Goal: Information Seeking & Learning: Understand process/instructions

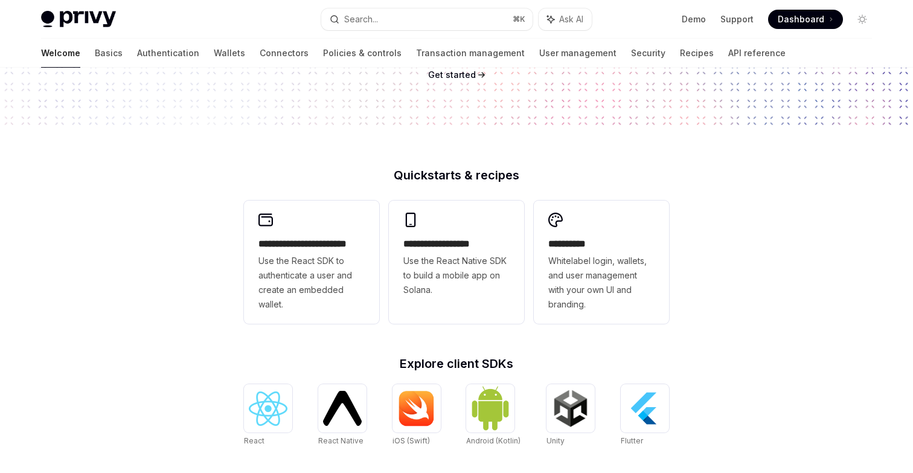
scroll to position [216, 0]
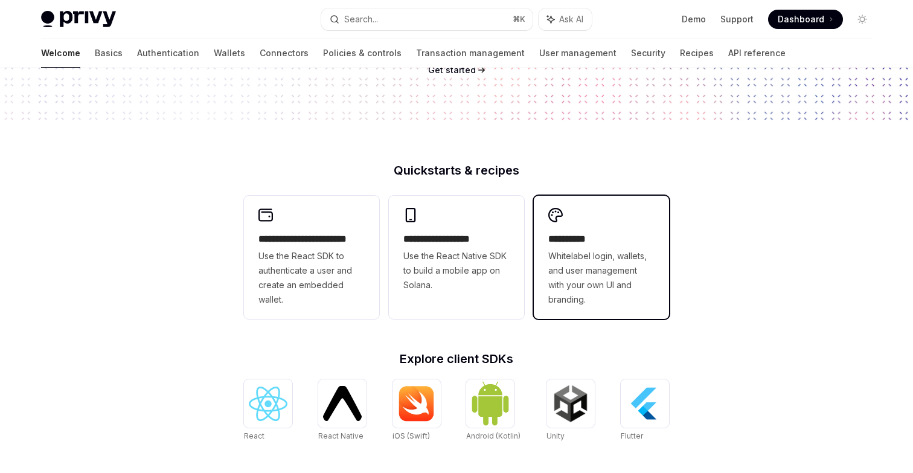
click at [623, 266] on span "Whitelabel login, wallets, and user management with your own UI and branding." at bounding box center [601, 278] width 106 height 58
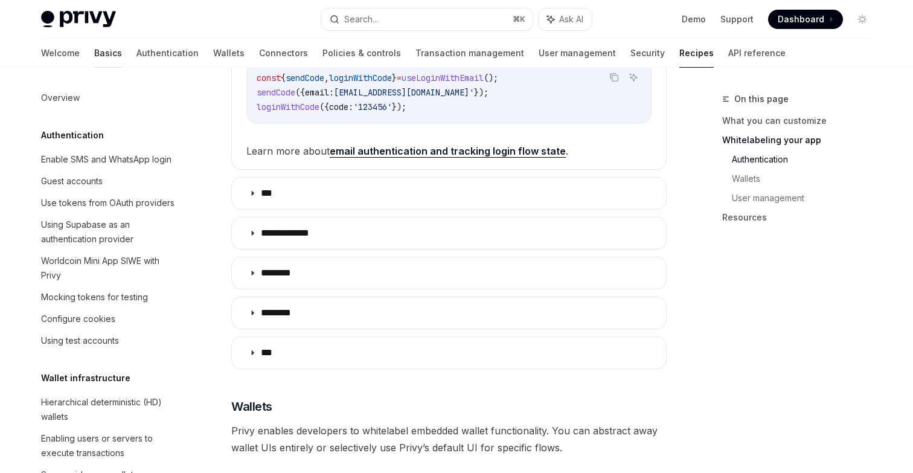
click at [94, 53] on link "Basics" at bounding box center [108, 53] width 28 height 29
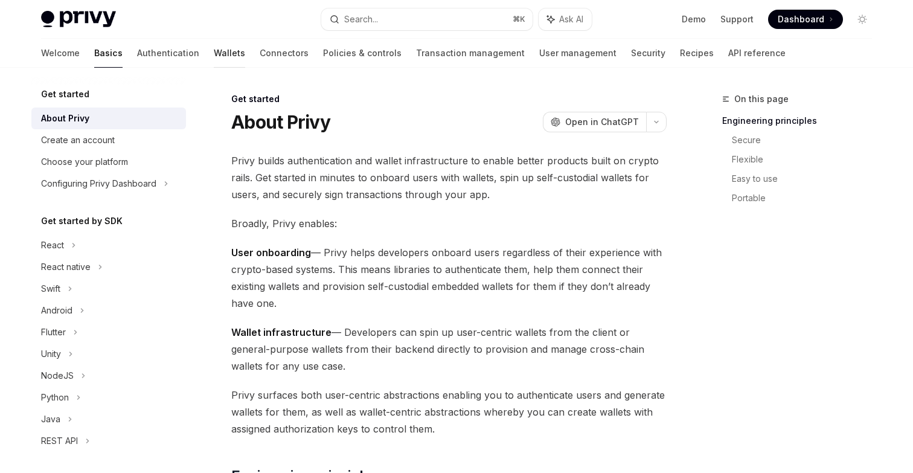
click at [214, 62] on link "Wallets" at bounding box center [229, 53] width 31 height 29
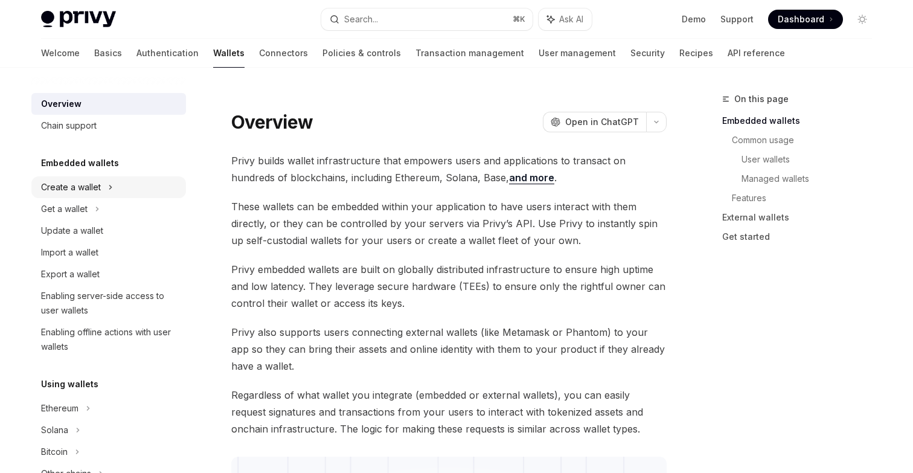
click at [95, 191] on div "Create a wallet" at bounding box center [71, 187] width 60 height 14
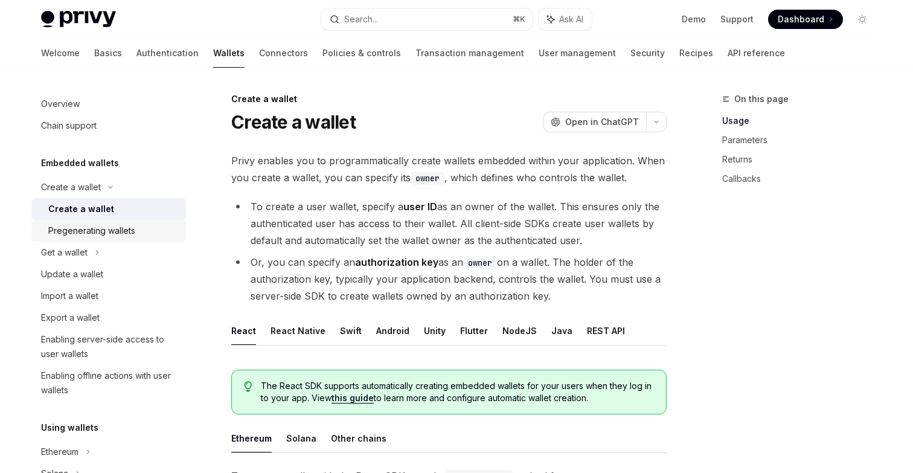
click at [104, 226] on div "Pregenerating wallets" at bounding box center [91, 230] width 87 height 14
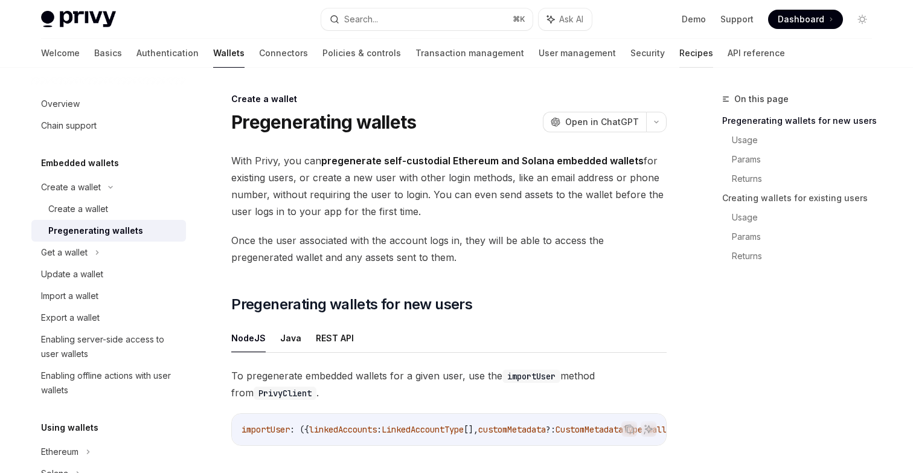
click at [679, 57] on link "Recipes" at bounding box center [696, 53] width 34 height 29
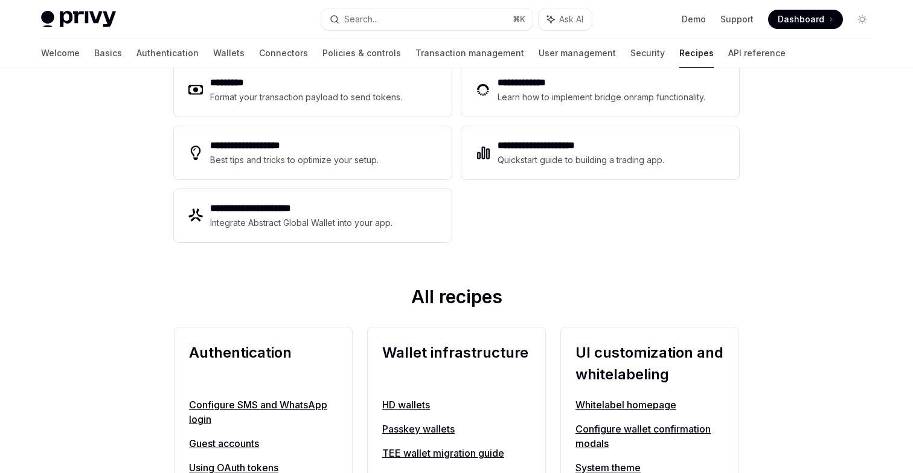
scroll to position [219, 0]
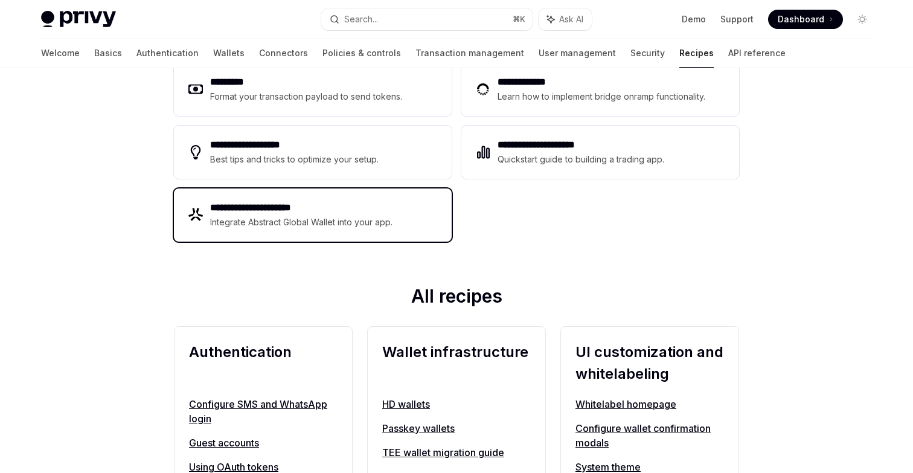
click at [308, 209] on h2 "**********" at bounding box center [301, 207] width 183 height 14
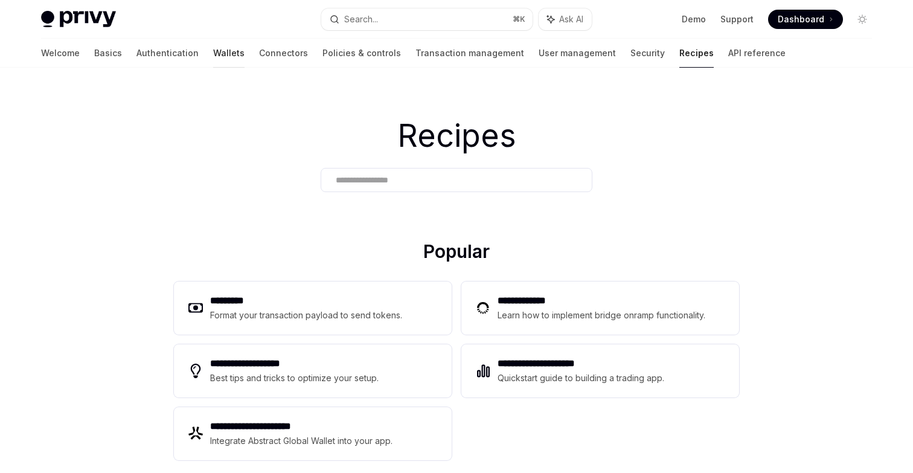
click at [213, 56] on link "Wallets" at bounding box center [228, 53] width 31 height 29
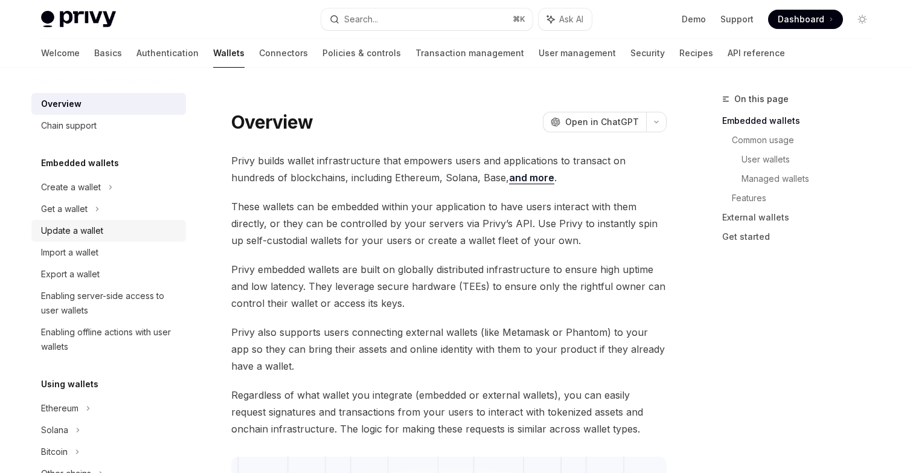
click at [84, 234] on div "Update a wallet" at bounding box center [72, 230] width 62 height 14
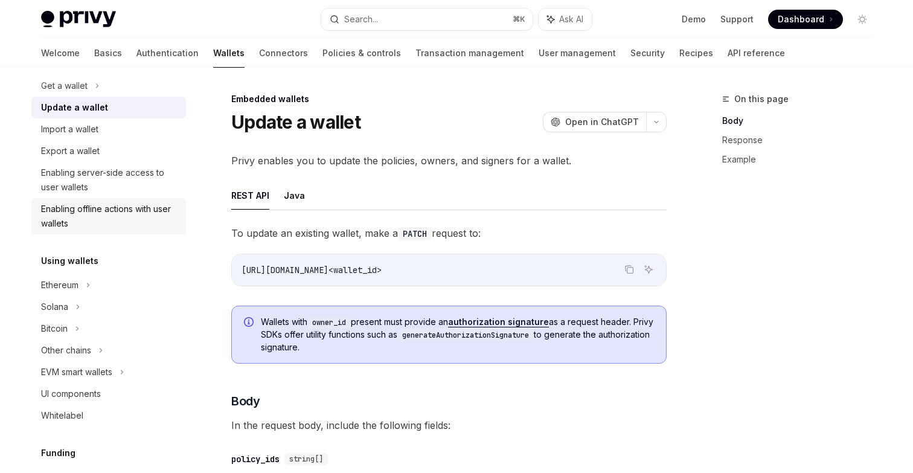
scroll to position [112, 0]
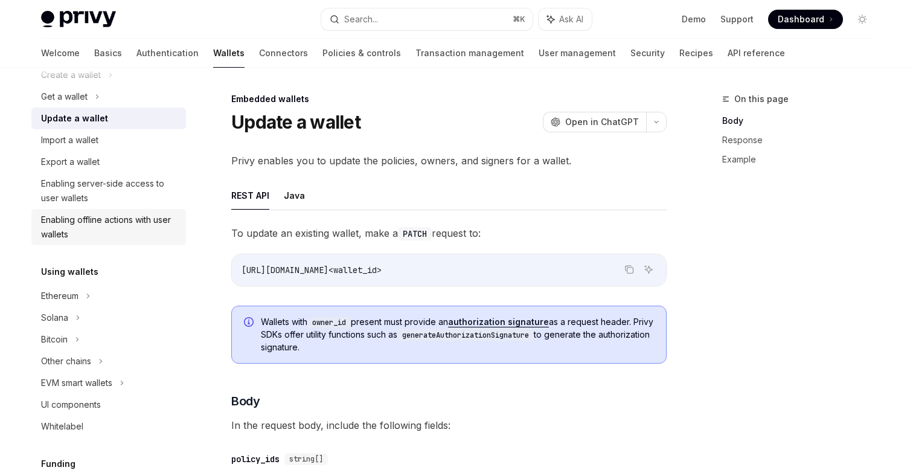
click at [115, 226] on div "Enabling offline actions with user wallets" at bounding box center [110, 226] width 138 height 29
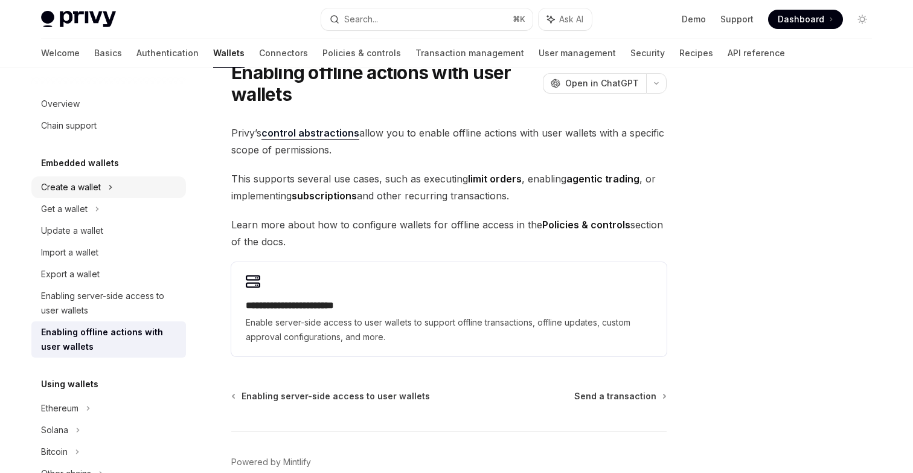
click at [124, 187] on div "Create a wallet" at bounding box center [108, 187] width 155 height 22
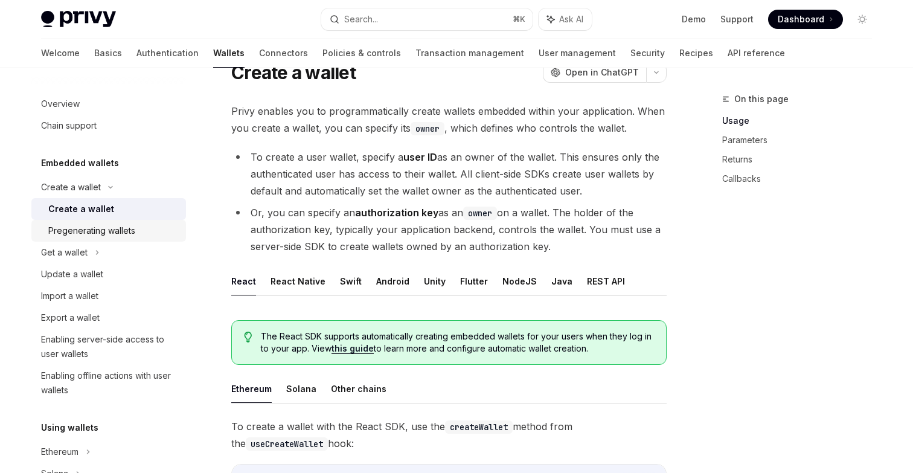
click at [113, 232] on div "Pregenerating wallets" at bounding box center [91, 230] width 87 height 14
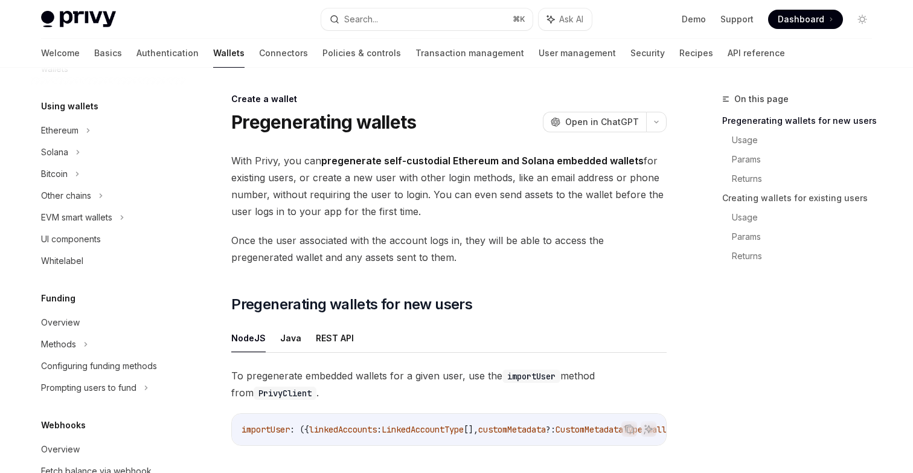
scroll to position [324, 0]
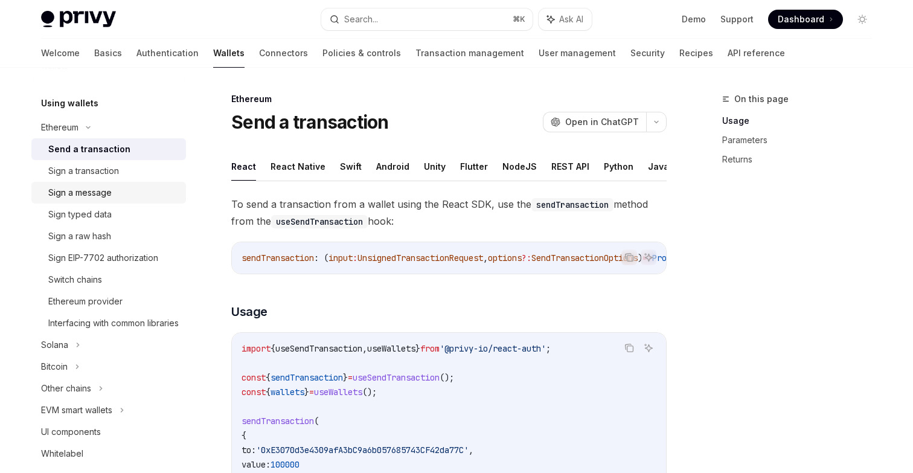
click at [94, 195] on div "Sign a message" at bounding box center [79, 192] width 63 height 14
type textarea "*"
